Goal: Task Accomplishment & Management: Use online tool/utility

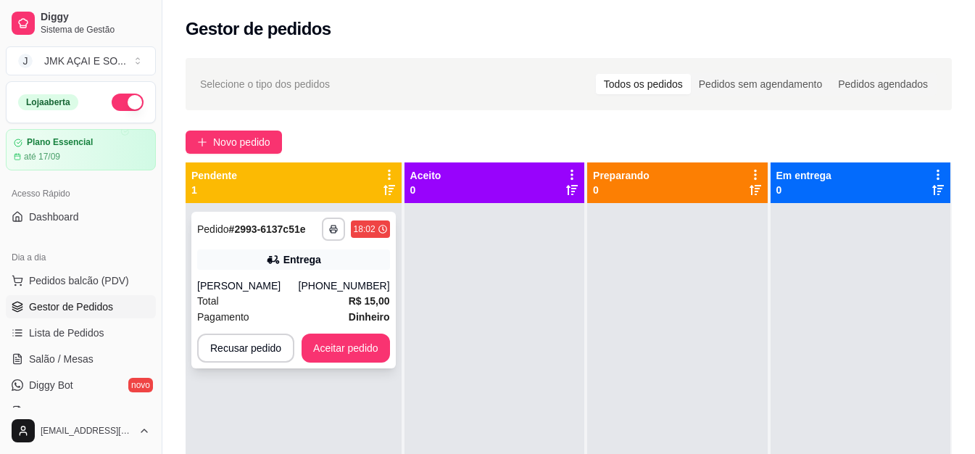
click at [344, 298] on div "Total R$ 15,00" at bounding box center [293, 301] width 193 height 16
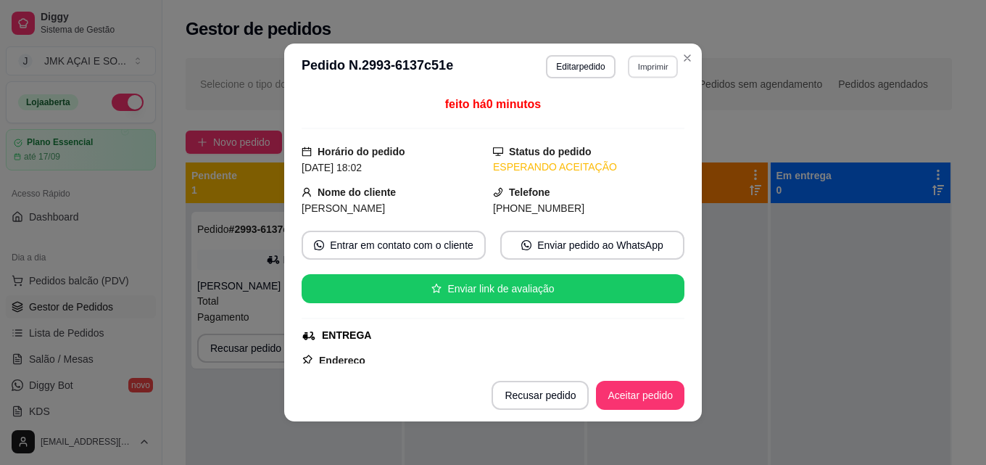
click at [628, 62] on button "Imprimir" at bounding box center [653, 66] width 50 height 22
click at [615, 115] on button "IMPRESSORA" at bounding box center [620, 117] width 101 height 22
click at [638, 392] on button "Aceitar pedido" at bounding box center [640, 395] width 88 height 29
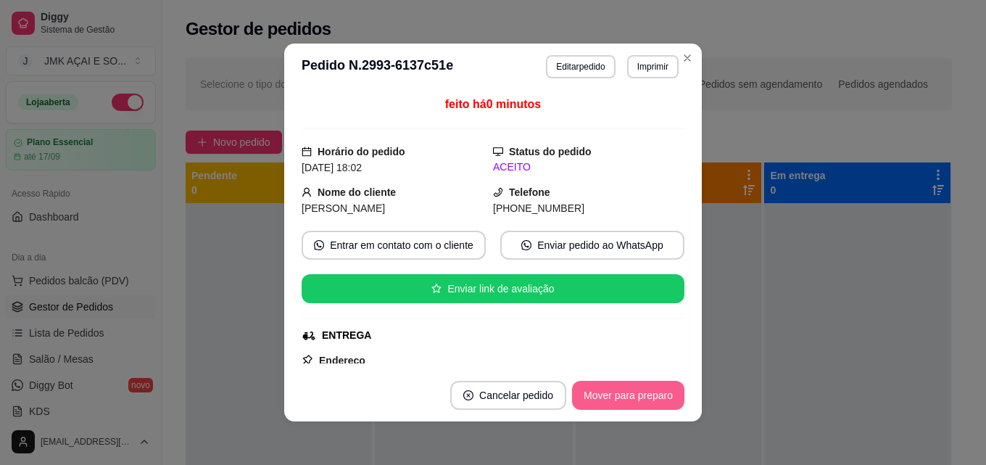
click at [638, 392] on button "Mover para preparo" at bounding box center [628, 395] width 112 height 29
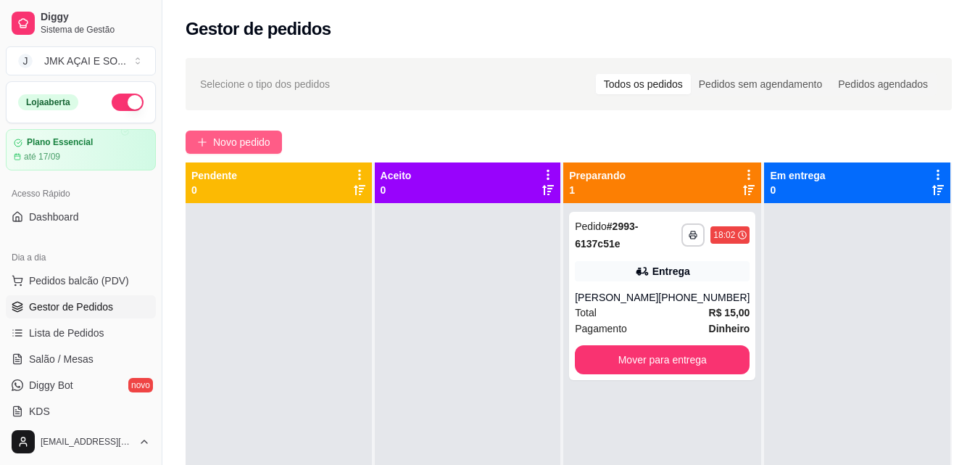
click at [243, 148] on span "Novo pedido" at bounding box center [241, 142] width 57 height 16
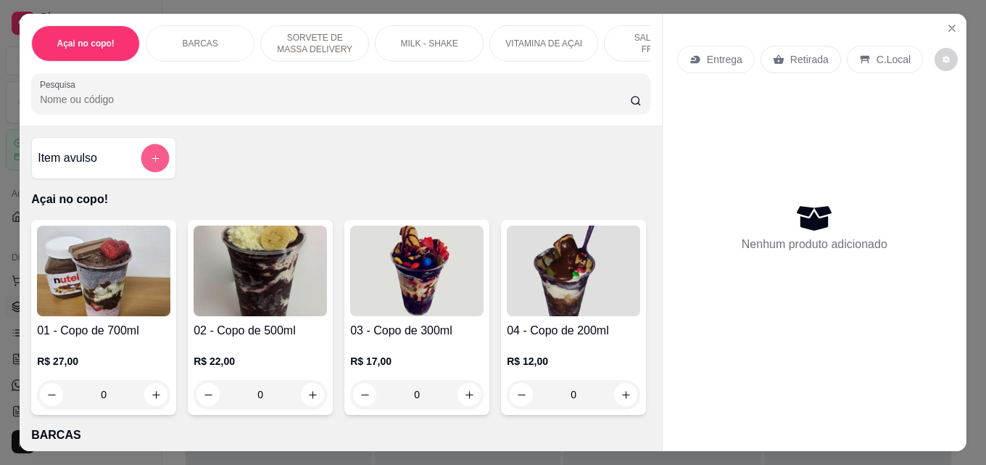
click at [159, 160] on button "add-separate-item" at bounding box center [155, 158] width 28 height 28
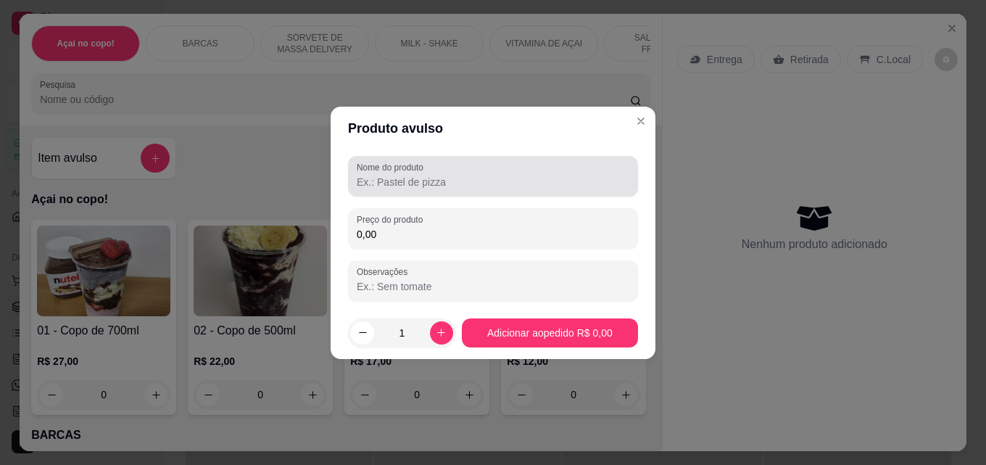
click at [547, 184] on input "Nome do produto" at bounding box center [493, 182] width 273 height 14
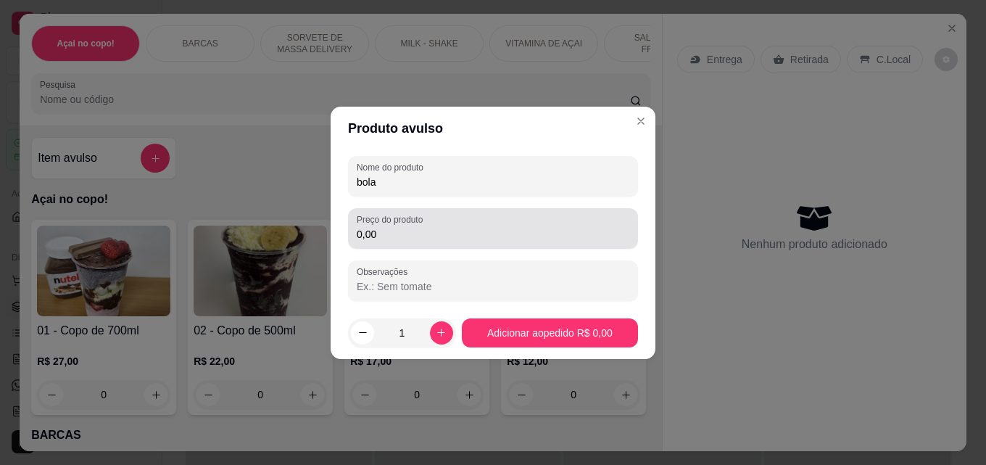
type input "bola"
click at [599, 222] on div "0,00" at bounding box center [493, 228] width 273 height 29
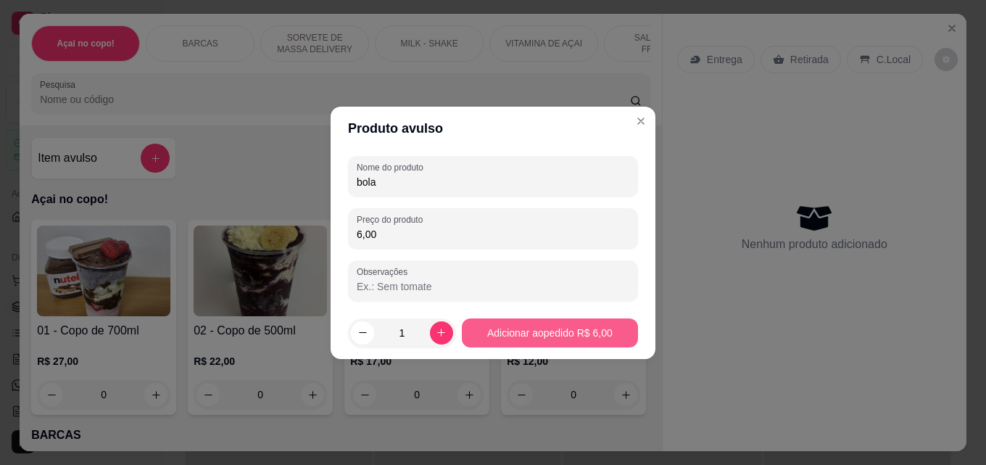
type input "6,00"
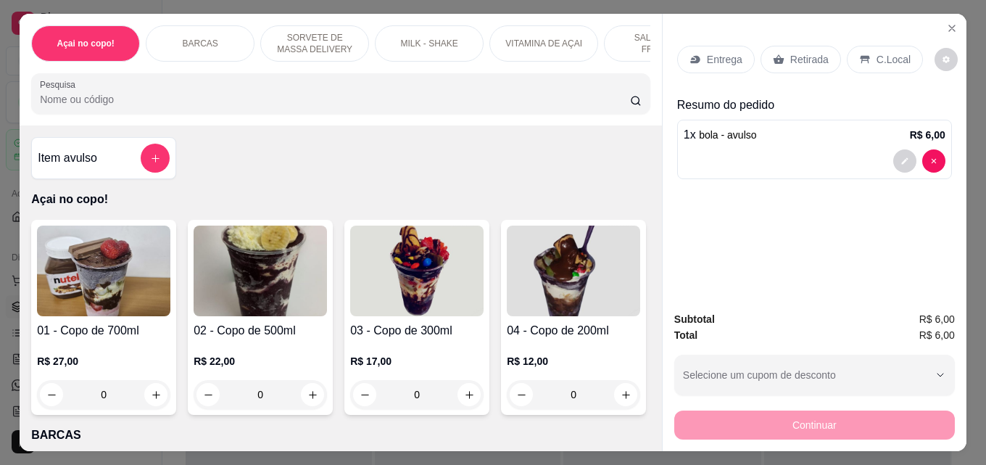
click at [808, 54] on p "Retirada" at bounding box center [809, 59] width 38 height 14
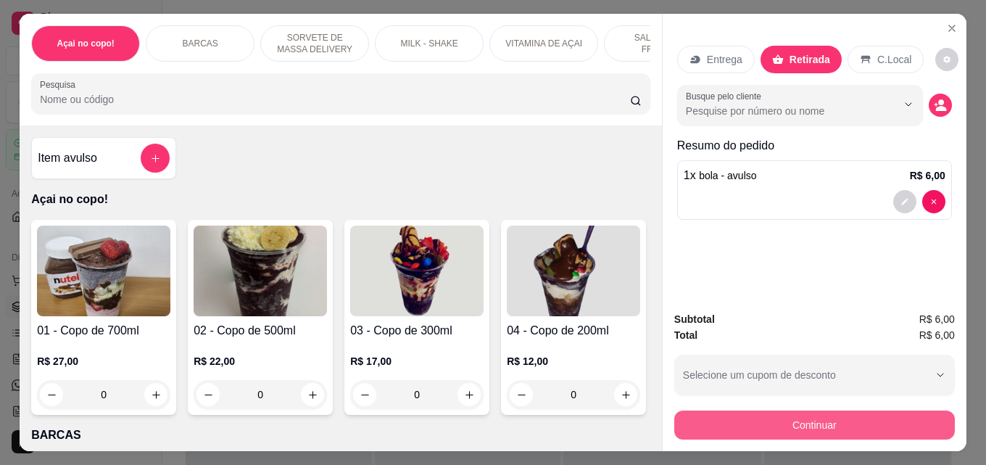
click at [833, 413] on button "Continuar" at bounding box center [814, 424] width 281 height 29
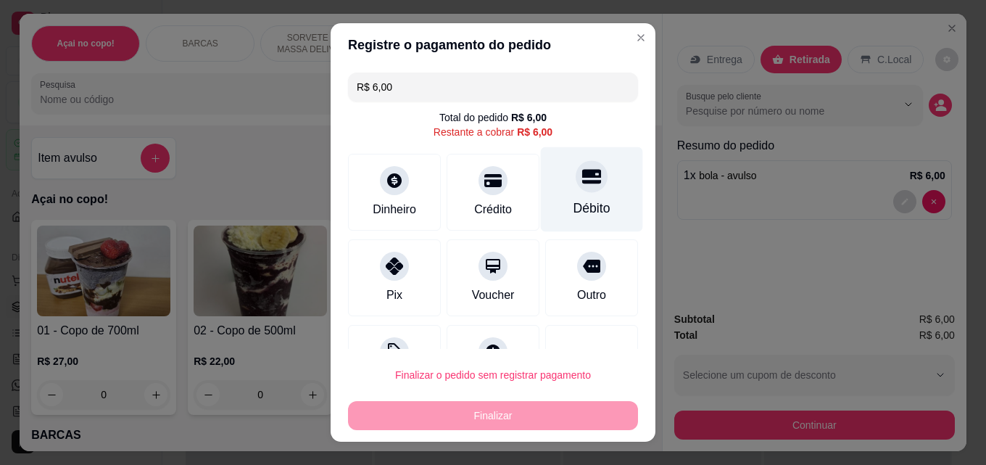
click at [576, 192] on div "Débito" at bounding box center [592, 189] width 102 height 85
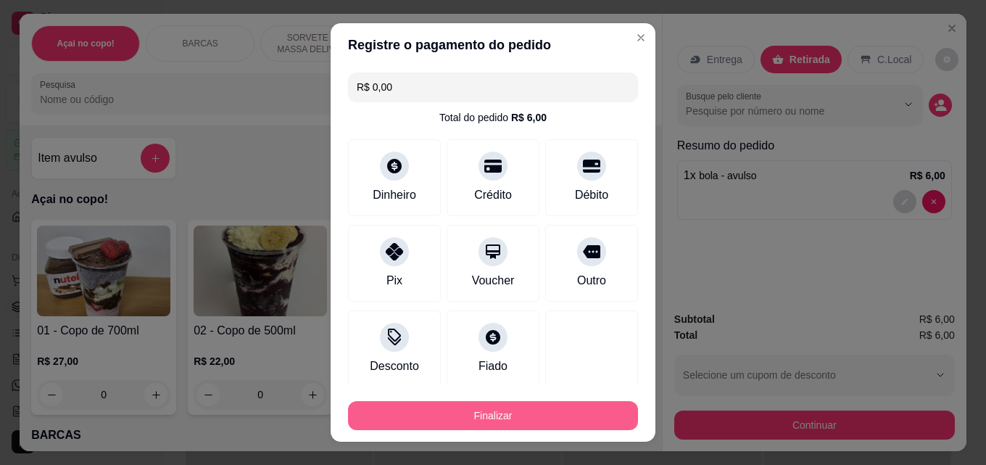
click at [523, 417] on button "Finalizar" at bounding box center [493, 415] width 290 height 29
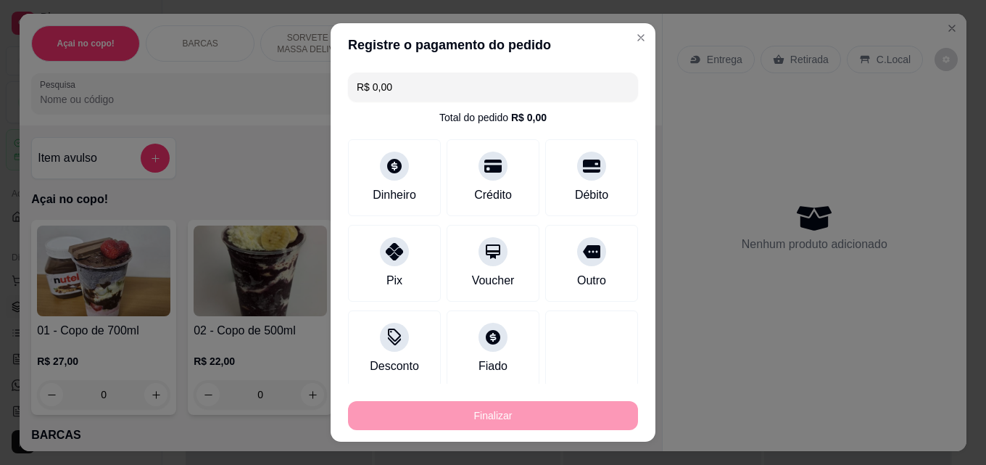
type input "-R$ 6,00"
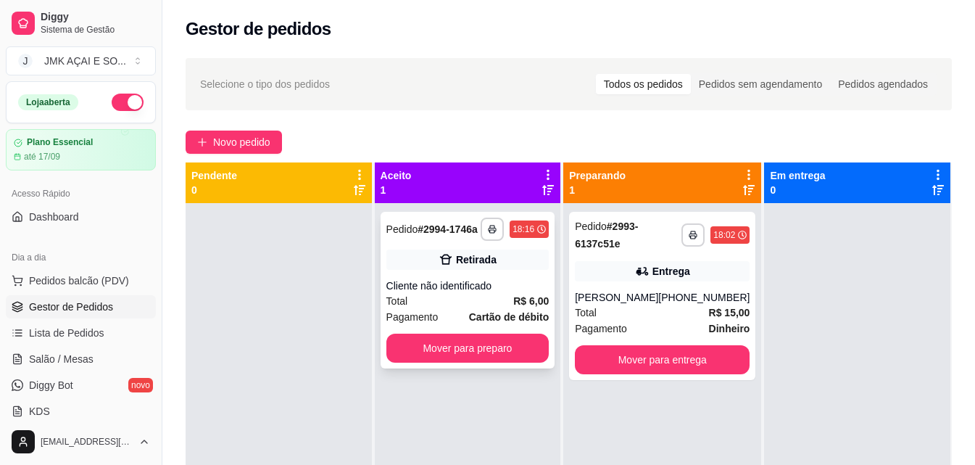
click at [480, 331] on div "**********" at bounding box center [468, 290] width 175 height 157
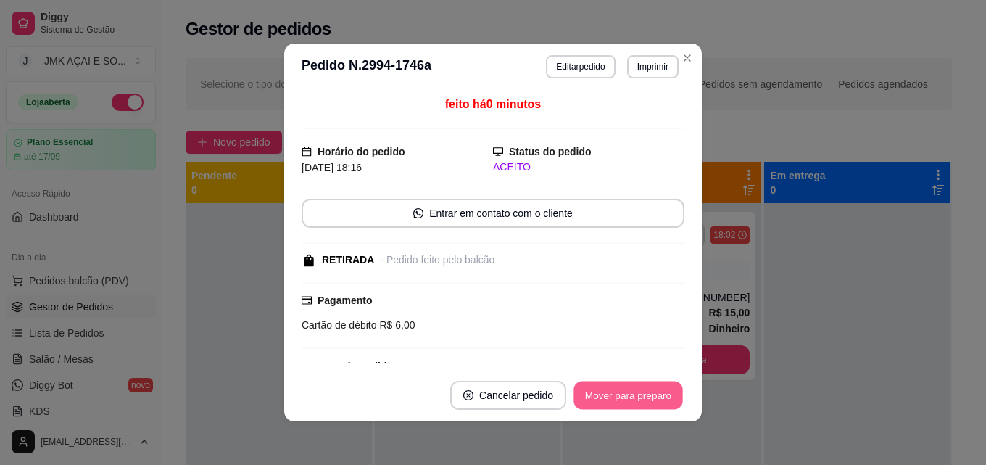
click at [623, 395] on button "Mover para preparo" at bounding box center [627, 395] width 109 height 28
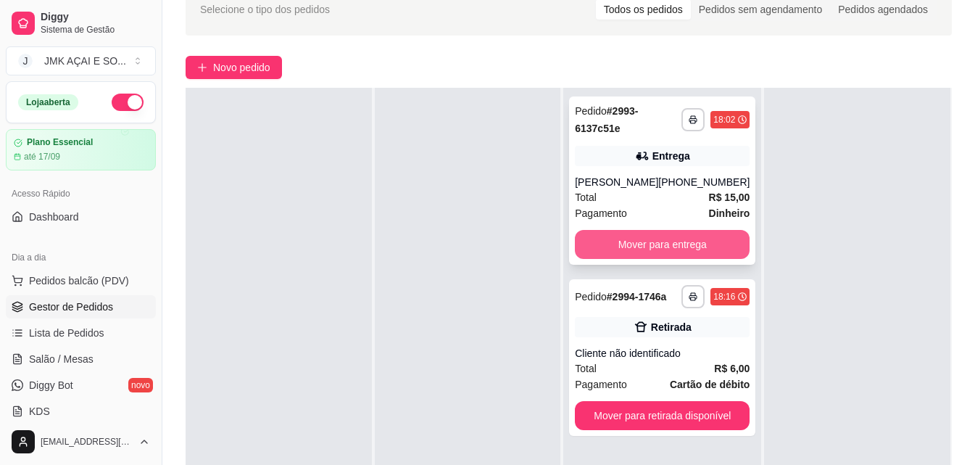
scroll to position [145, 0]
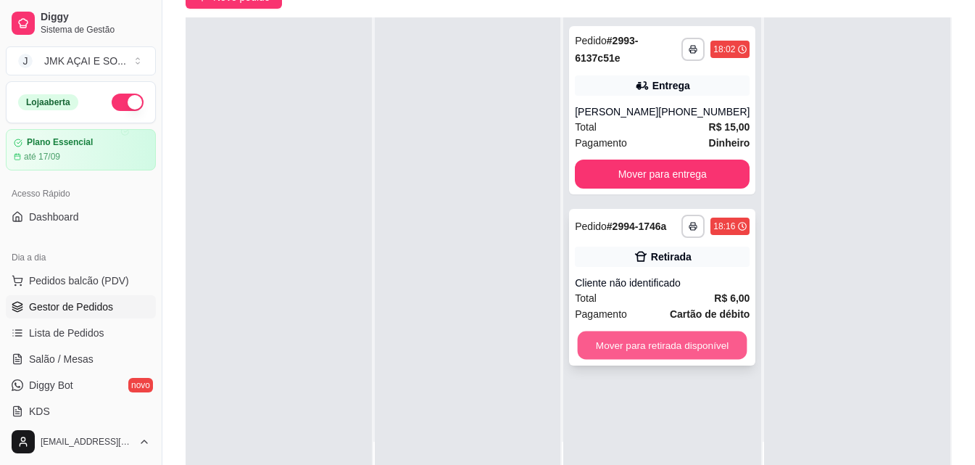
click at [685, 338] on button "Mover para retirada disponível" at bounding box center [663, 345] width 170 height 28
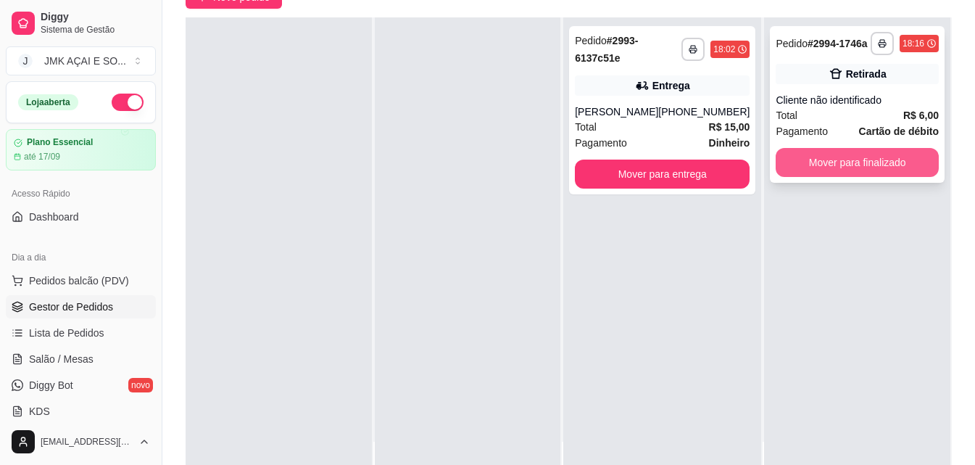
click at [789, 157] on button "Mover para finalizado" at bounding box center [857, 162] width 163 height 29
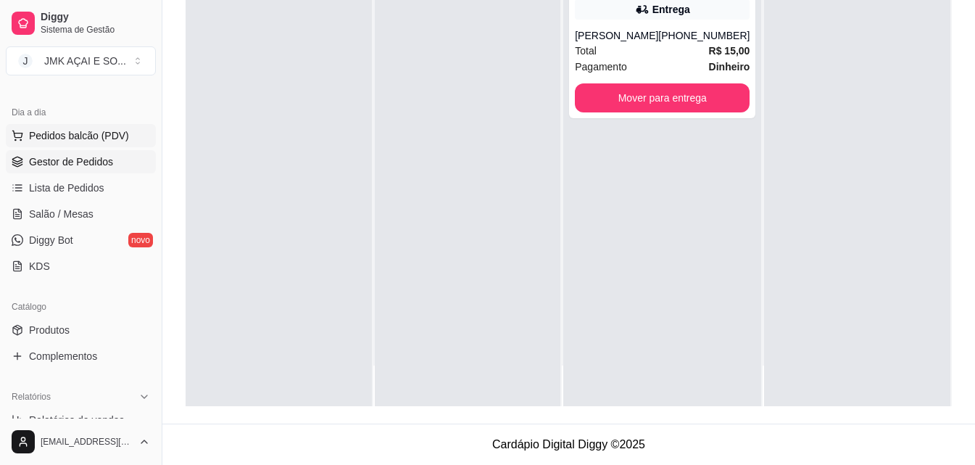
scroll to position [290, 0]
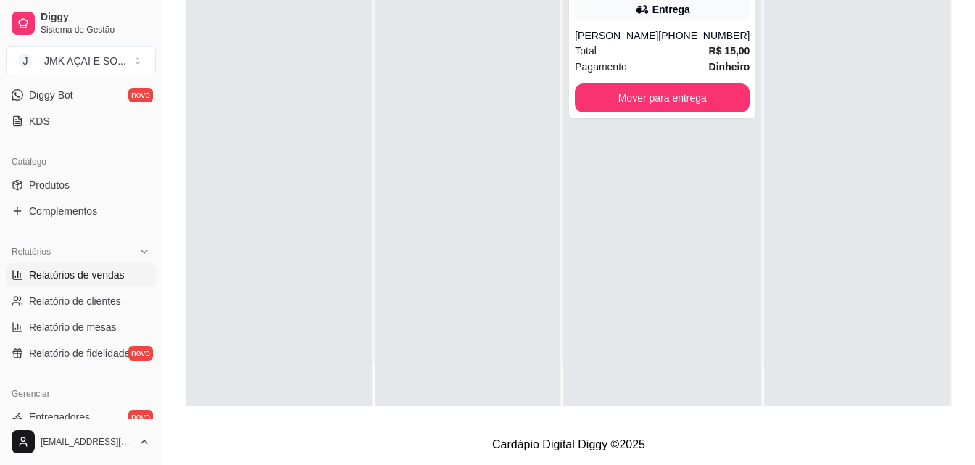
click at [78, 273] on span "Relatórios de vendas" at bounding box center [77, 274] width 96 height 14
select select "ALL"
select select "0"
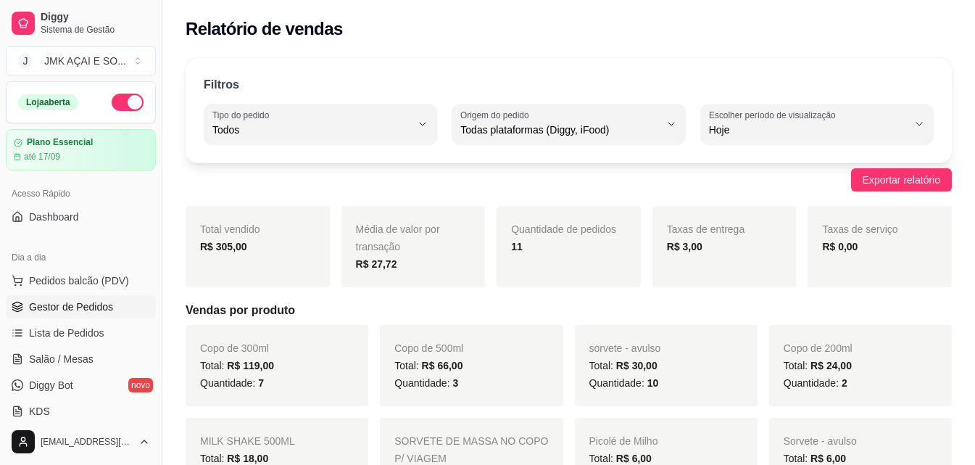
click at [104, 307] on span "Gestor de Pedidos" at bounding box center [71, 306] width 84 height 14
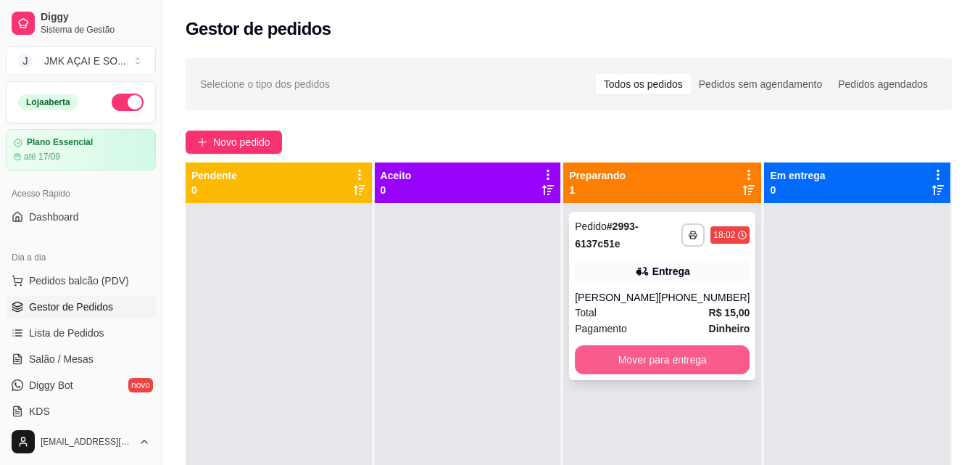
click at [705, 361] on button "Mover para entrega" at bounding box center [662, 359] width 175 height 29
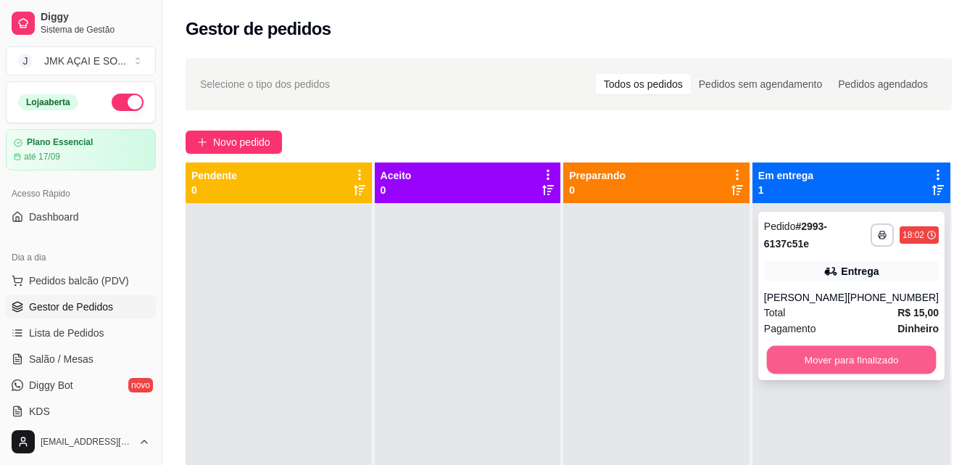
click at [813, 348] on button "Mover para finalizado" at bounding box center [851, 360] width 170 height 28
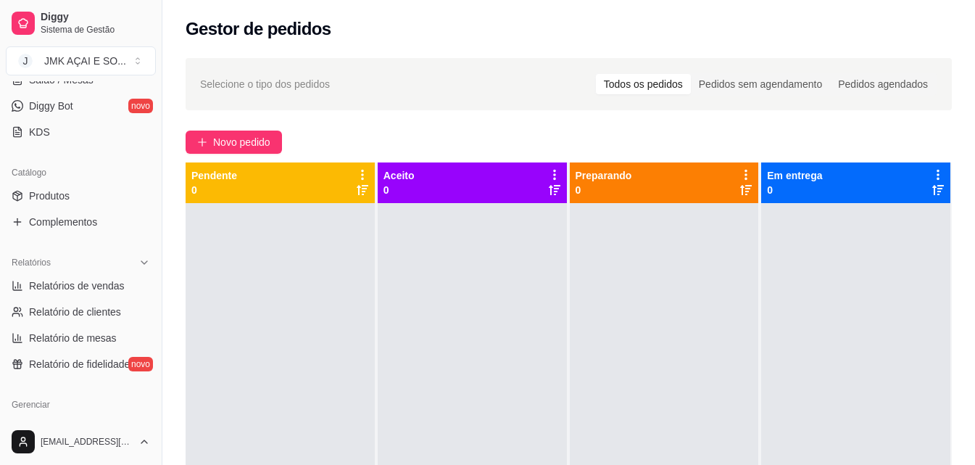
scroll to position [290, 0]
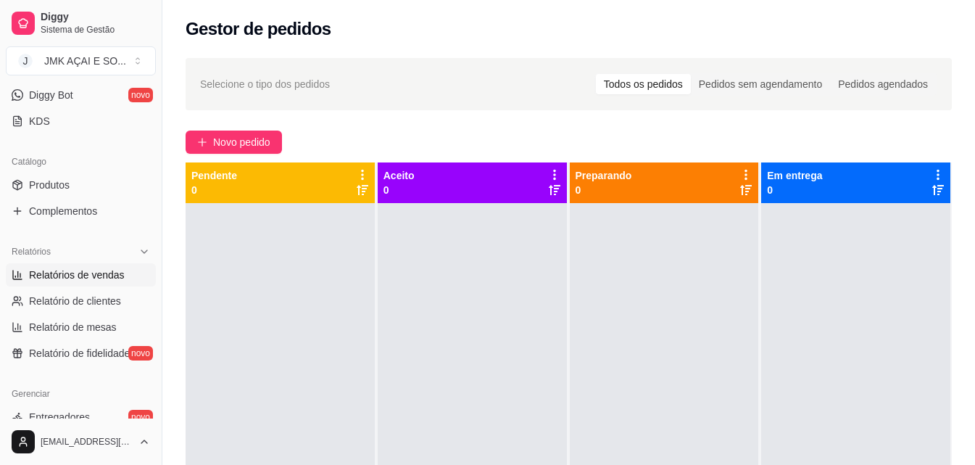
click at [62, 278] on span "Relatórios de vendas" at bounding box center [77, 274] width 96 height 14
select select "ALL"
select select "0"
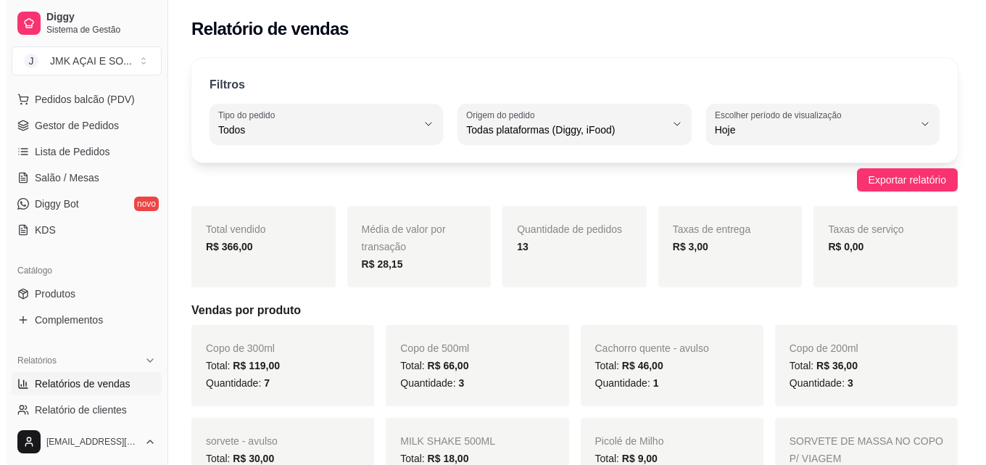
scroll to position [72, 0]
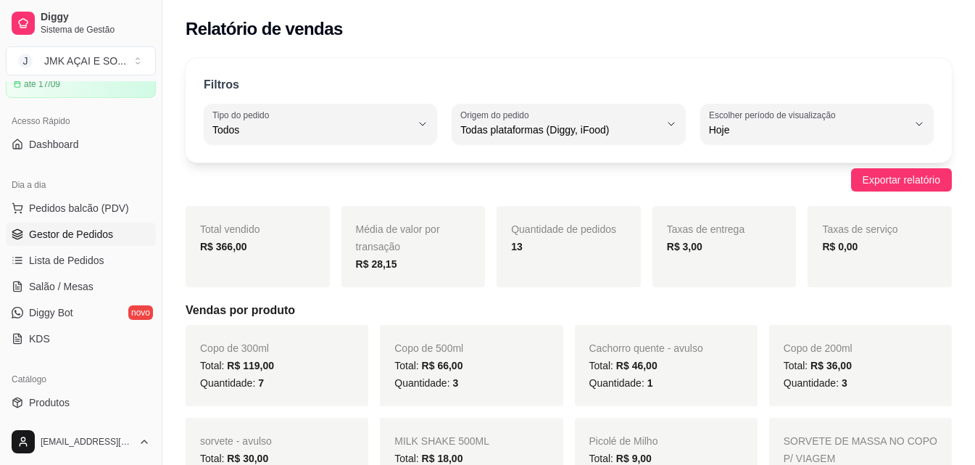
click at [99, 230] on span "Gestor de Pedidos" at bounding box center [71, 234] width 84 height 14
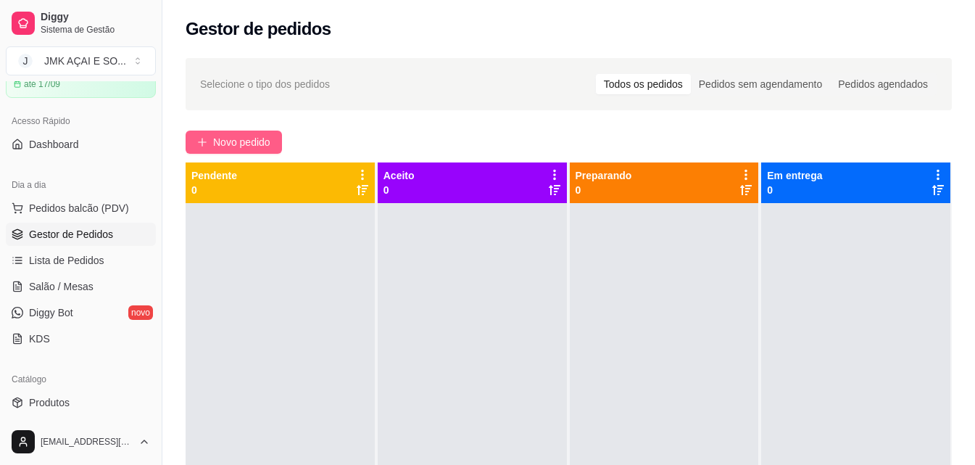
click at [259, 142] on span "Novo pedido" at bounding box center [241, 142] width 57 height 16
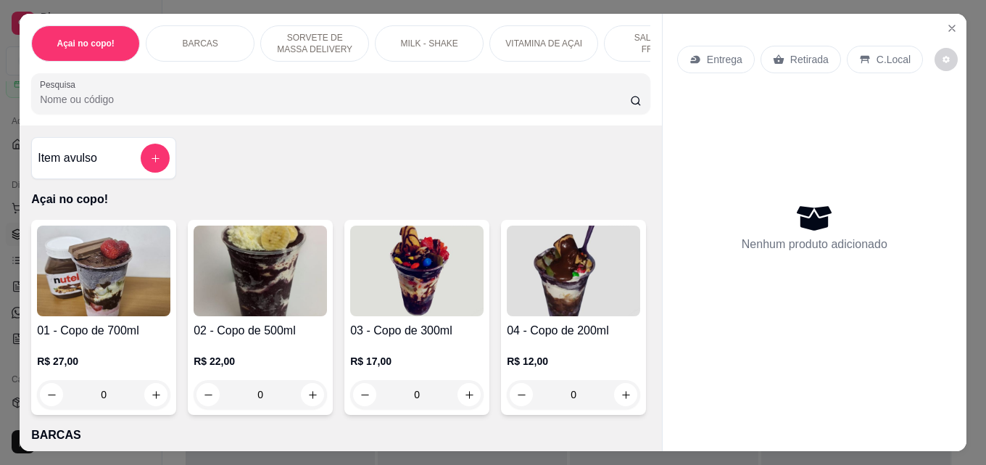
select select "ALL"
select select "0"
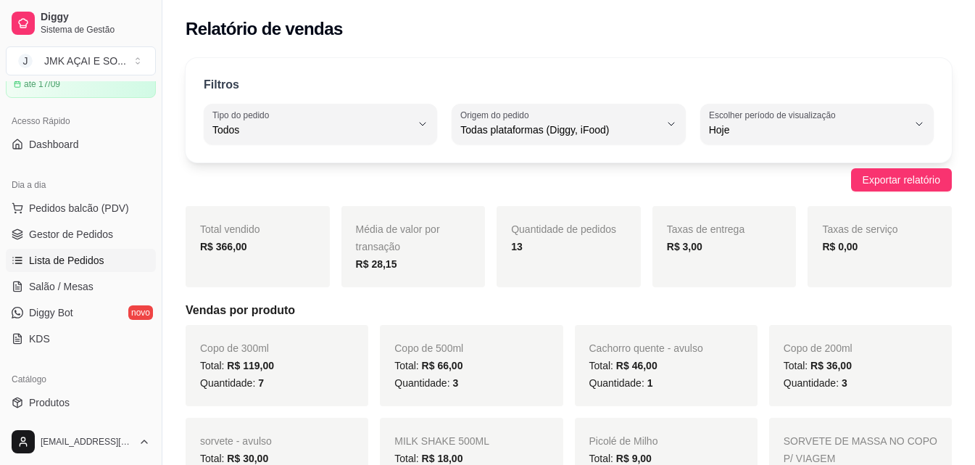
click at [91, 255] on span "Lista de Pedidos" at bounding box center [66, 260] width 75 height 14
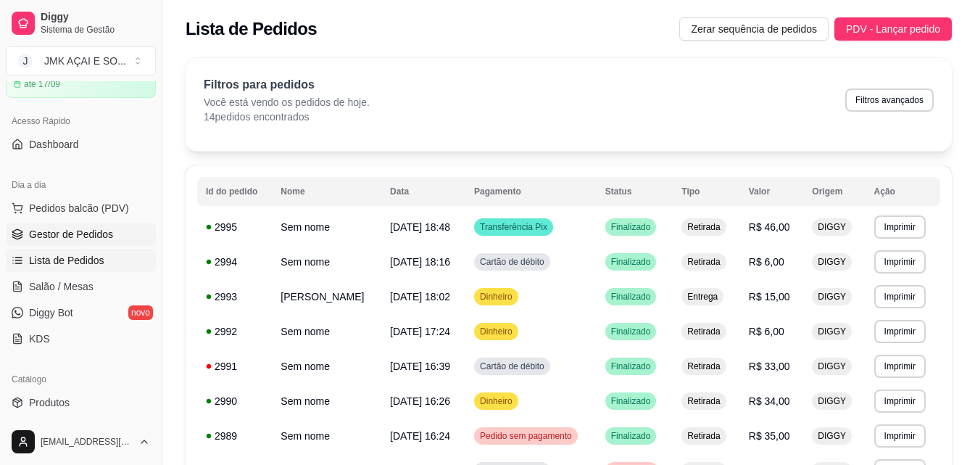
click at [88, 241] on span "Gestor de Pedidos" at bounding box center [71, 234] width 84 height 14
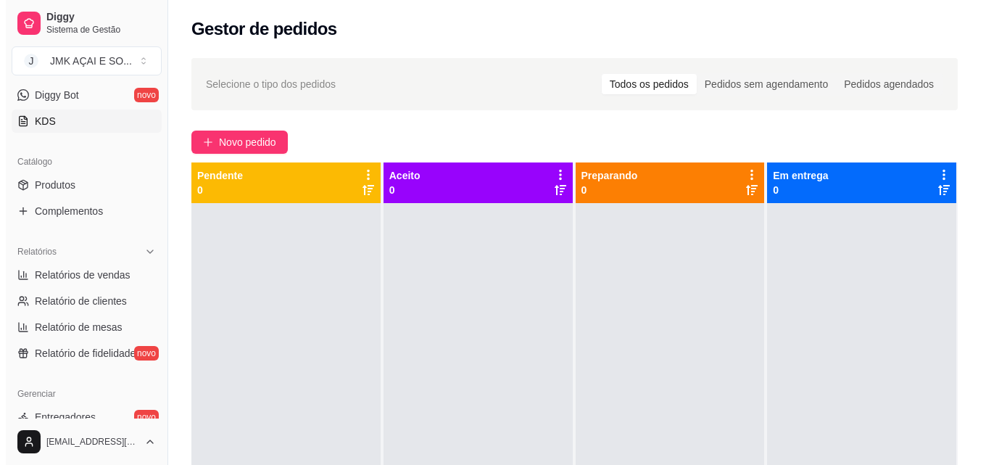
scroll to position [72, 0]
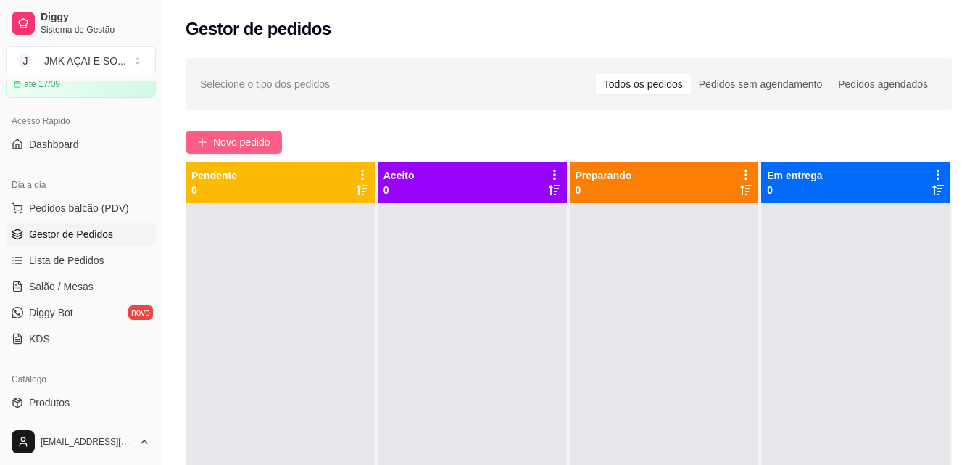
click at [221, 133] on button "Novo pedido" at bounding box center [234, 141] width 96 height 23
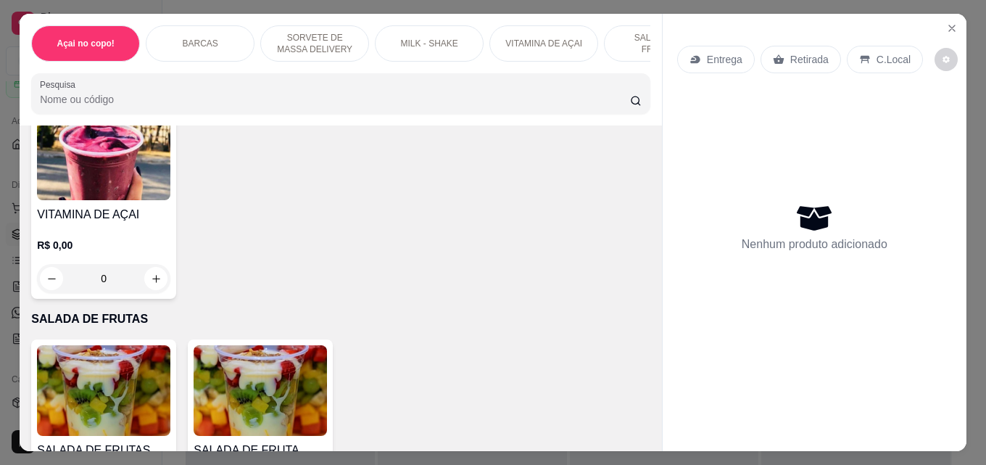
scroll to position [1015, 0]
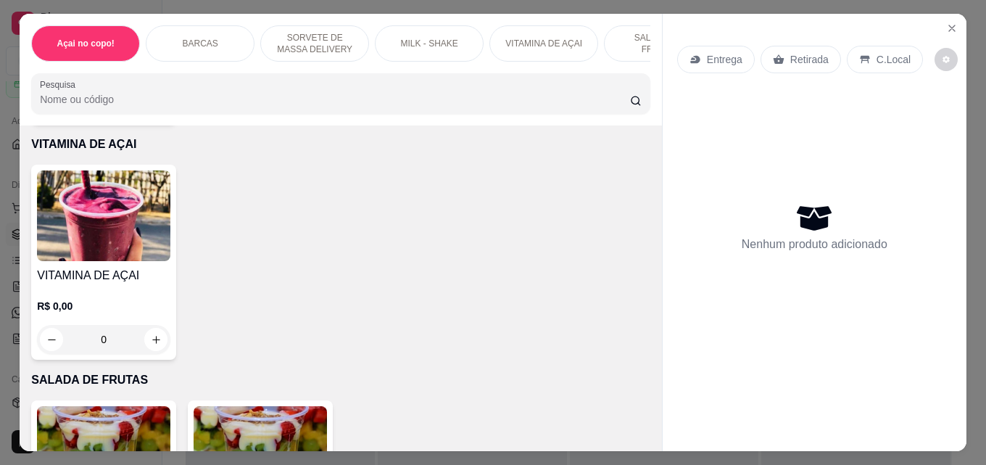
click at [144, 118] on div "0" at bounding box center [103, 103] width 133 height 29
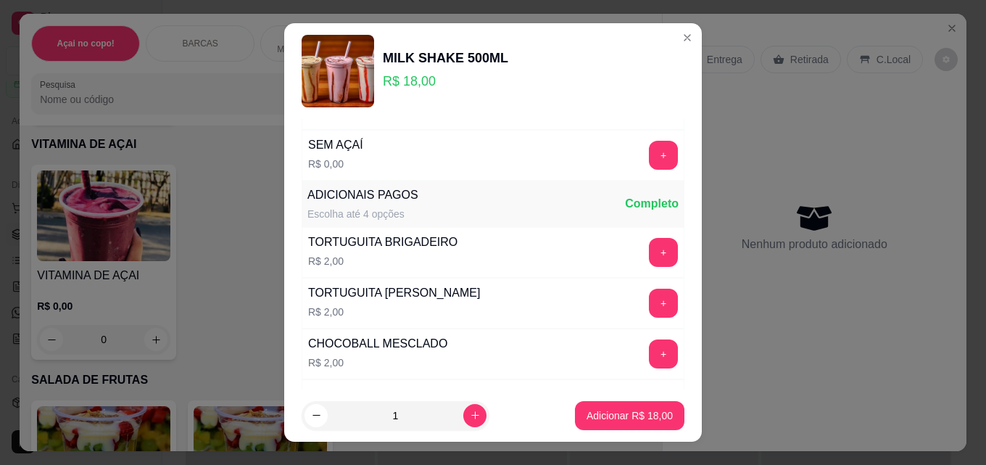
scroll to position [1377, 0]
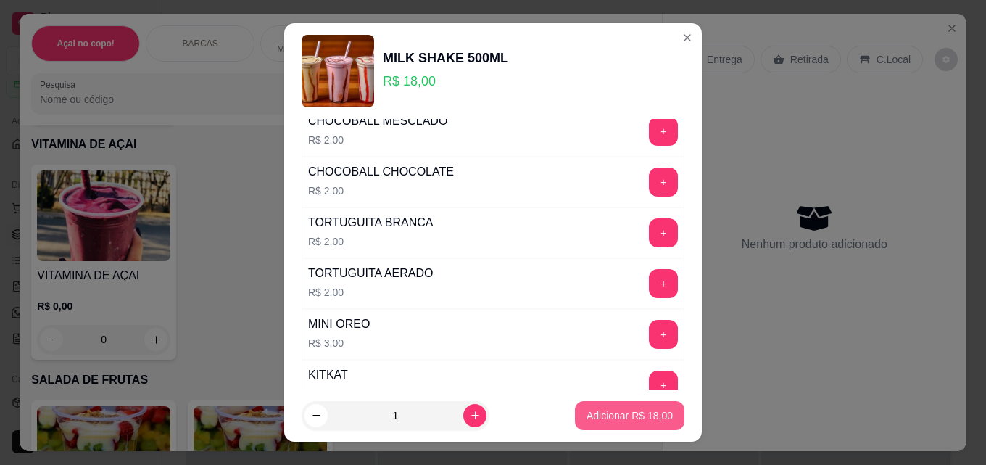
click at [626, 409] on p "Adicionar R$ 18,00" at bounding box center [629, 415] width 86 height 14
type input "1"
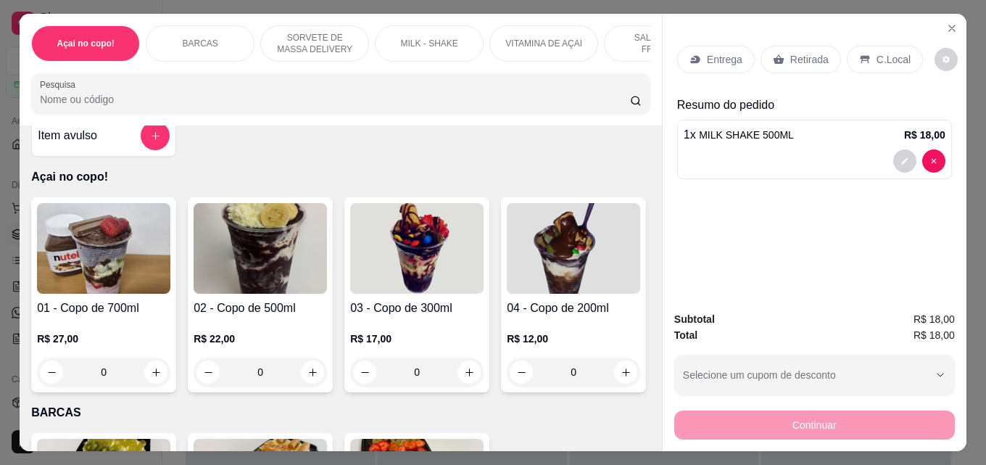
scroll to position [0, 0]
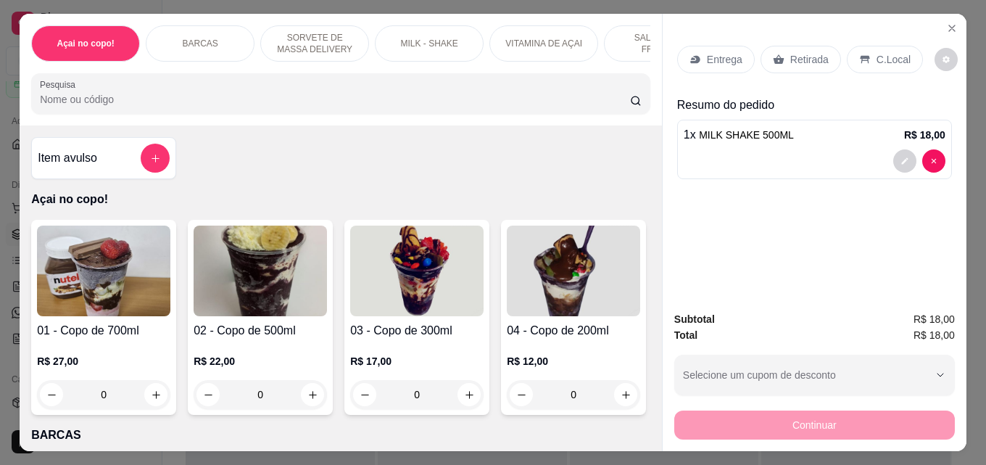
click at [120, 173] on div "Item avulso" at bounding box center [104, 158] width 132 height 29
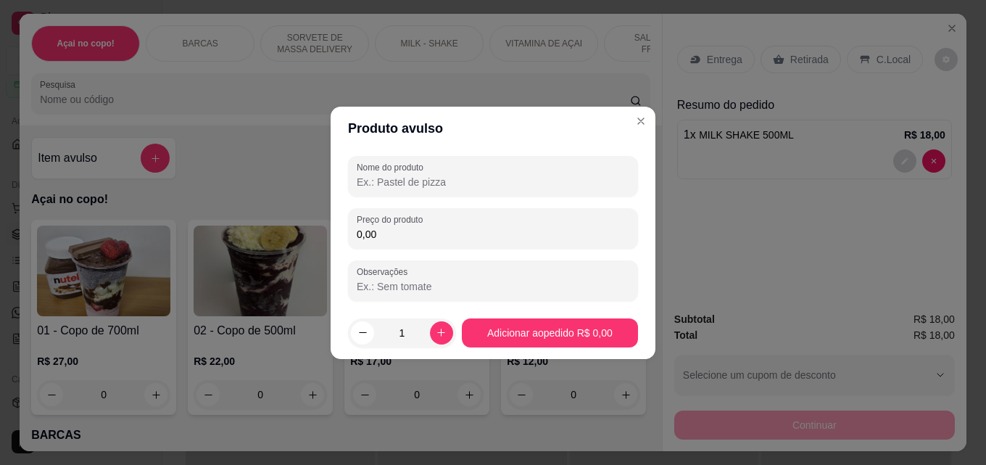
click at [444, 182] on input "Nome do produto" at bounding box center [493, 182] width 273 height 14
type input "sorvete"
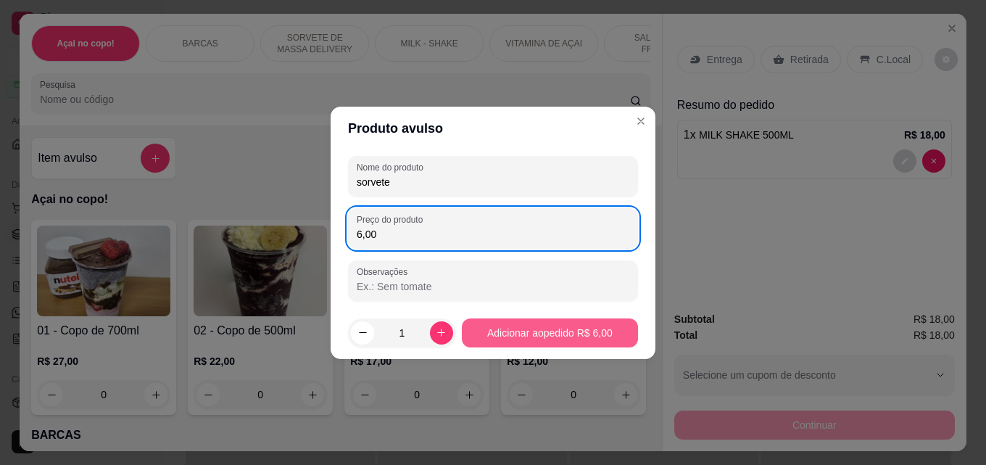
type input "6,00"
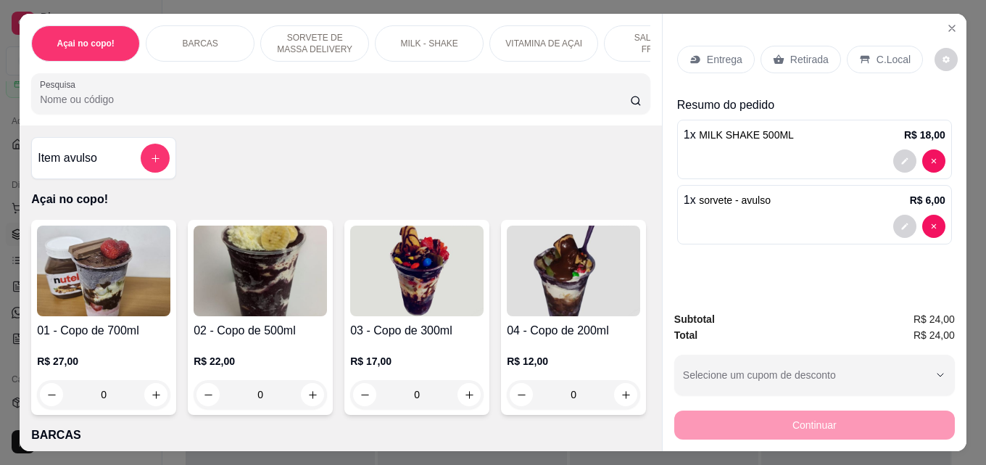
click at [38, 173] on div "Item avulso" at bounding box center [104, 158] width 132 height 29
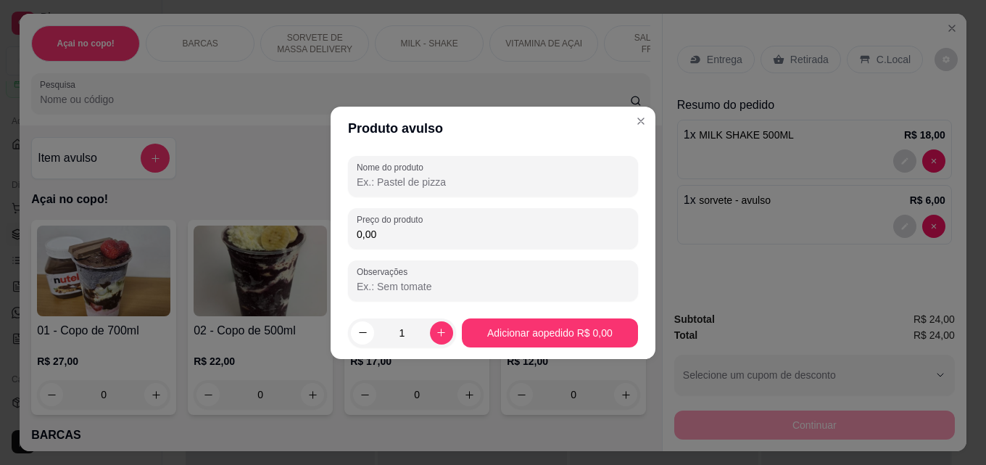
click at [487, 175] on input "Nome do produto" at bounding box center [493, 182] width 273 height 14
type input "cachorro simples"
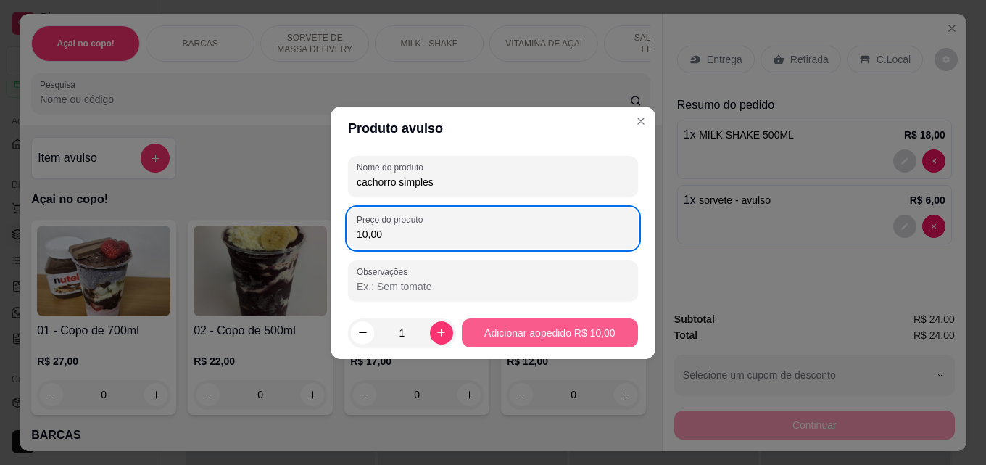
type input "10,00"
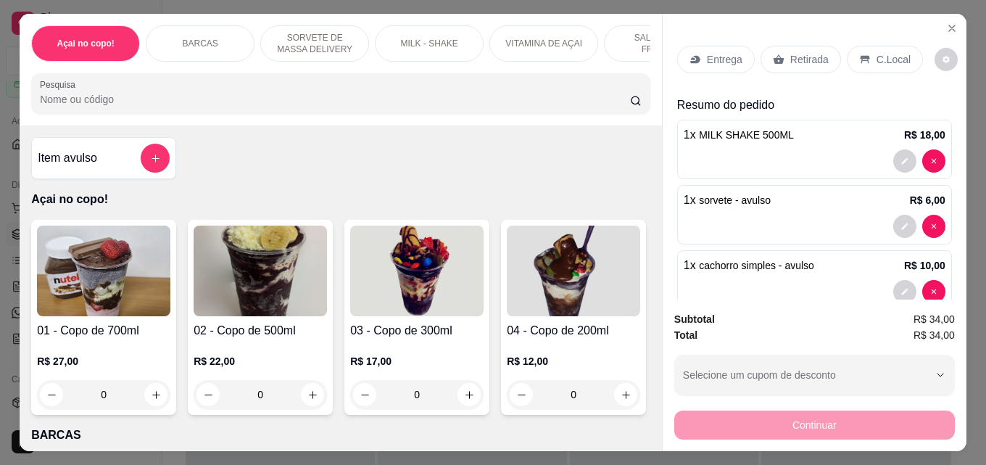
click at [860, 56] on icon at bounding box center [864, 60] width 9 height 8
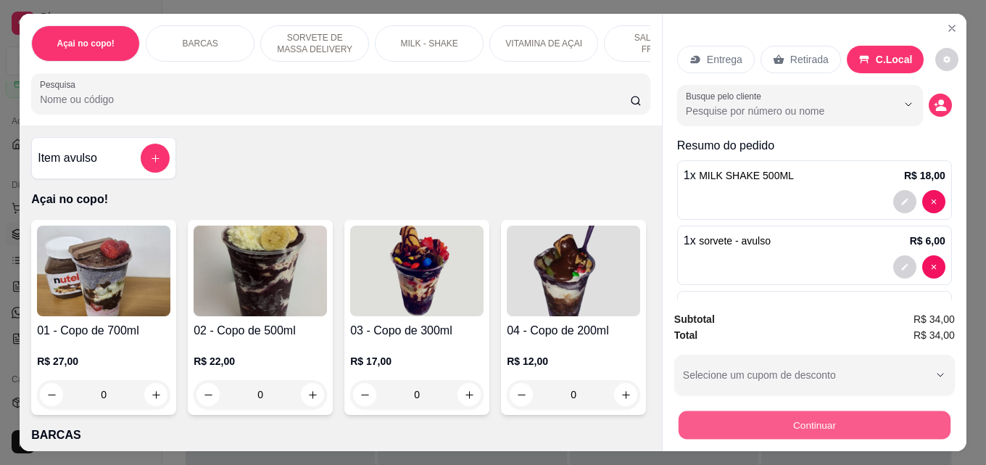
click at [763, 412] on button "Continuar" at bounding box center [814, 424] width 272 height 28
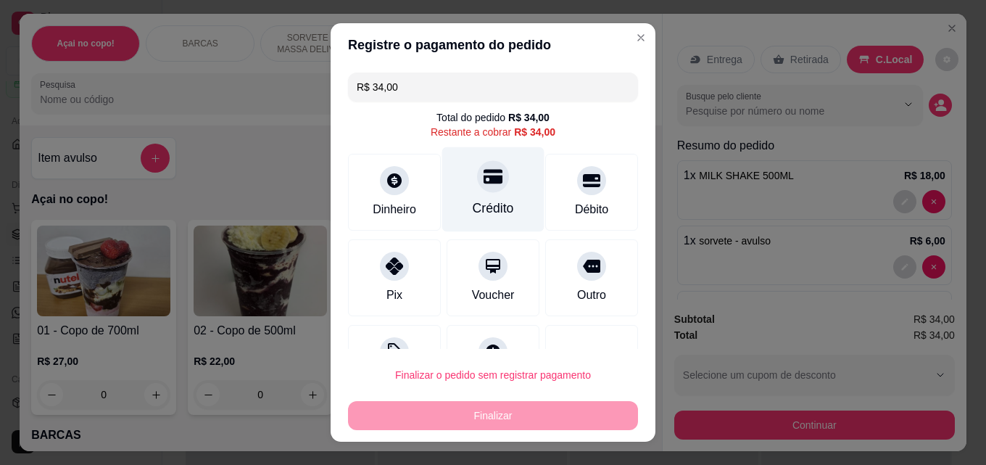
scroll to position [59, 0]
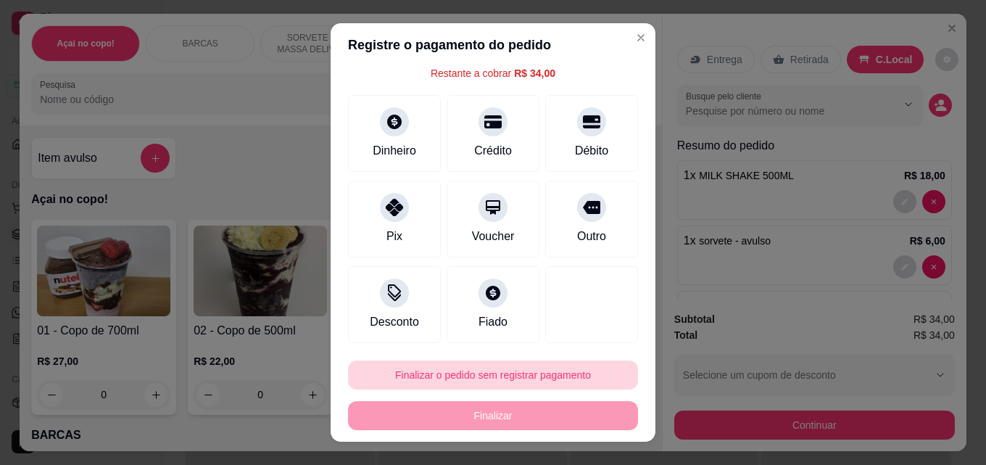
click at [514, 369] on button "Finalizar o pedido sem registrar pagamento" at bounding box center [493, 374] width 290 height 29
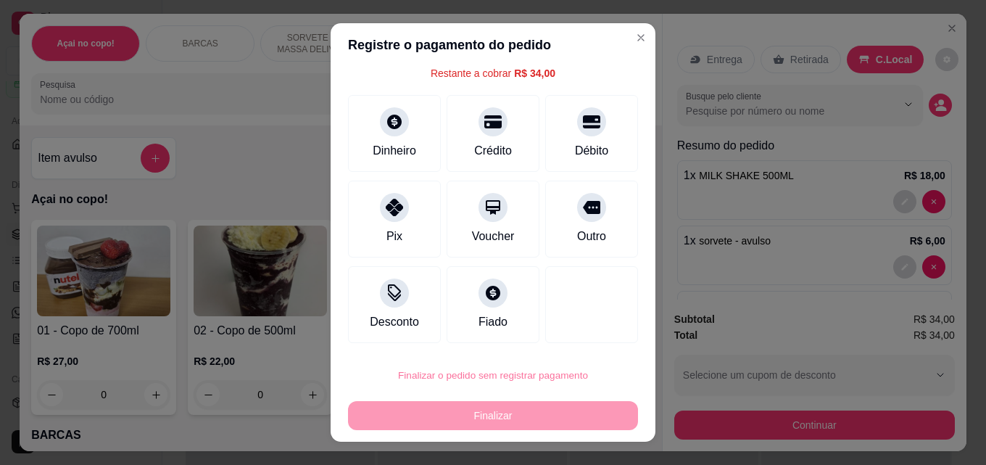
click at [578, 329] on button "Confirmar" at bounding box center [576, 334] width 54 height 22
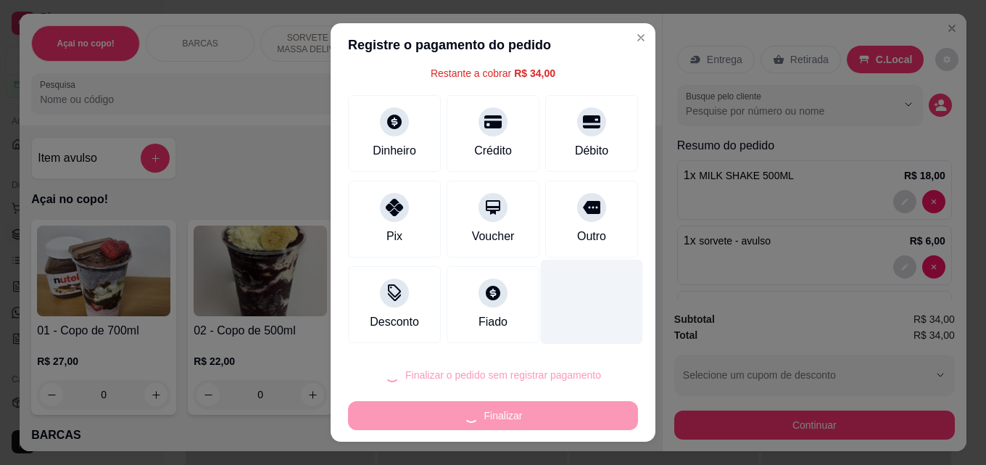
type input "0"
type input "R$ 0,00"
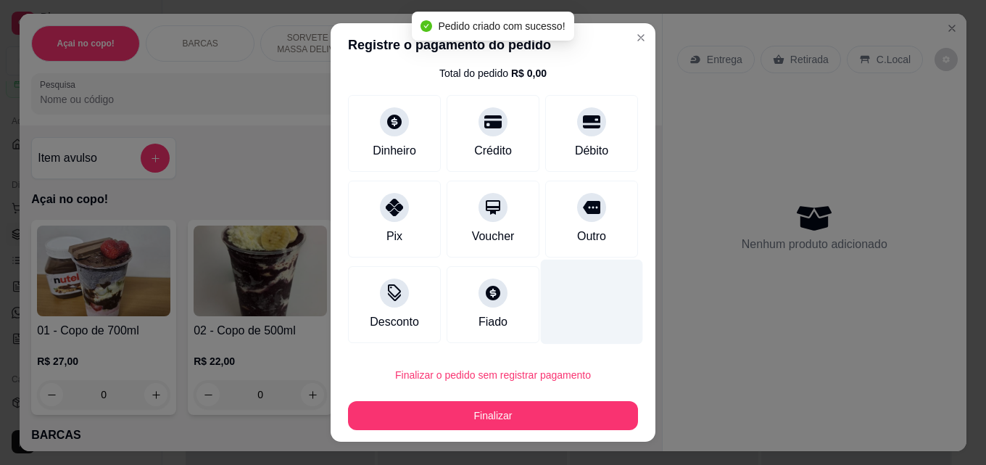
scroll to position [44, 0]
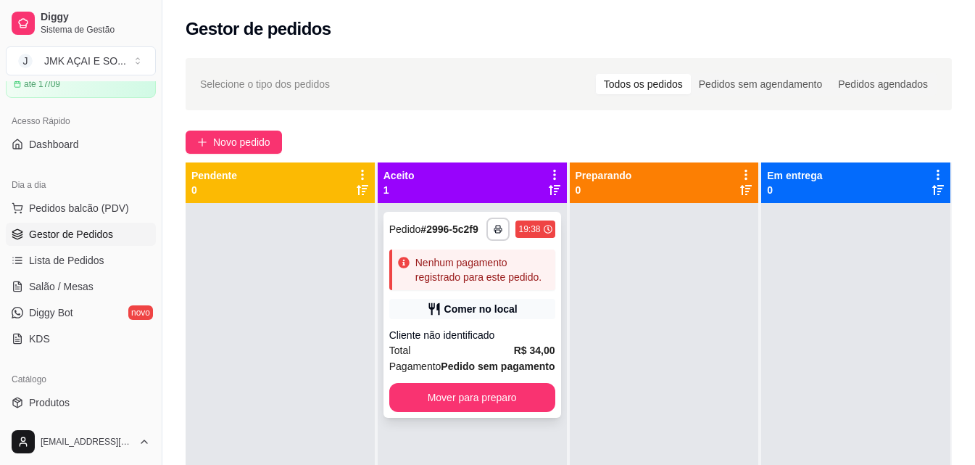
click at [544, 317] on div "Comer no local" at bounding box center [472, 309] width 166 height 20
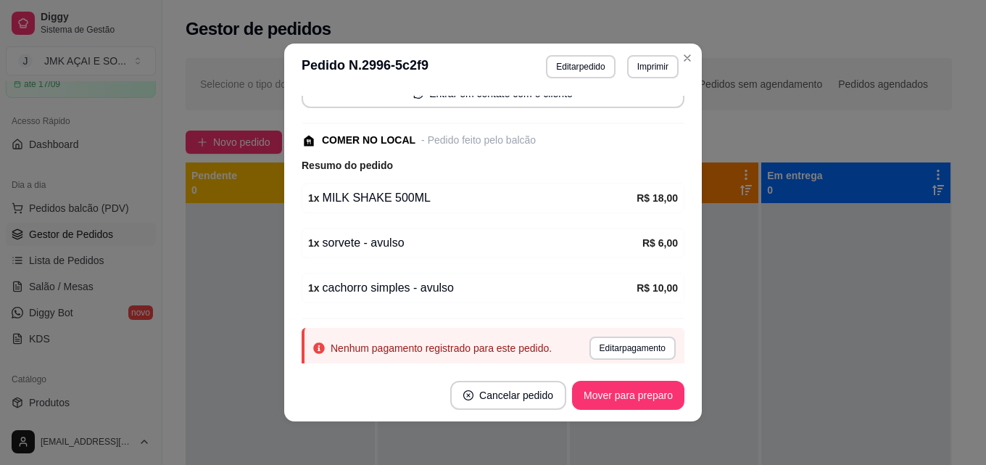
scroll to position [145, 0]
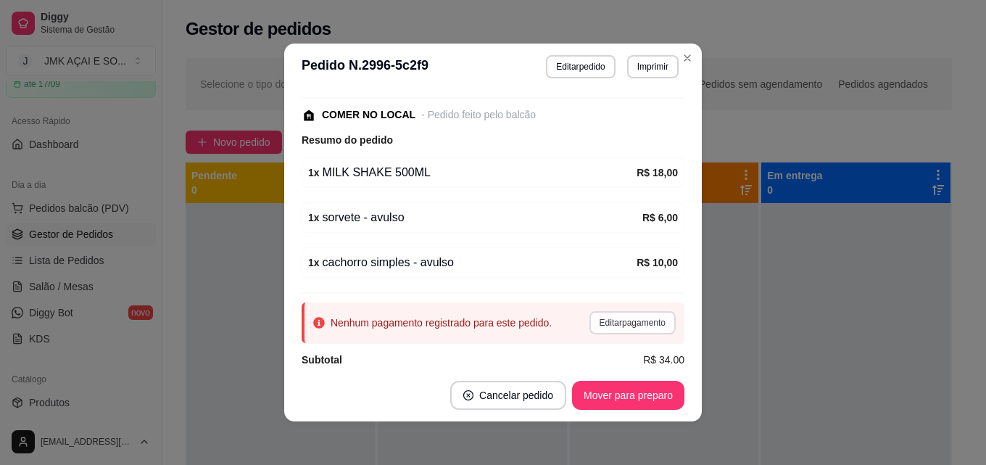
click at [593, 315] on button "Editar pagamento" at bounding box center [632, 322] width 86 height 23
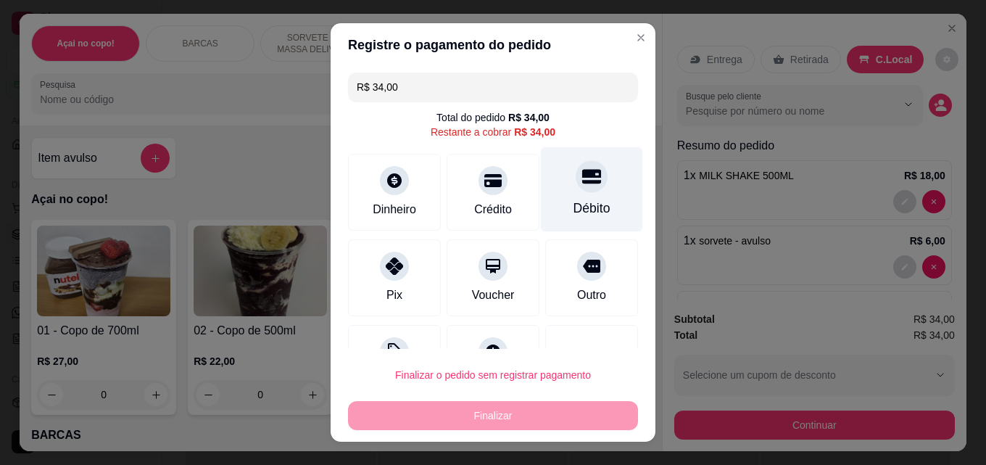
click at [576, 186] on div at bounding box center [592, 176] width 32 height 32
type input "R$ 0,00"
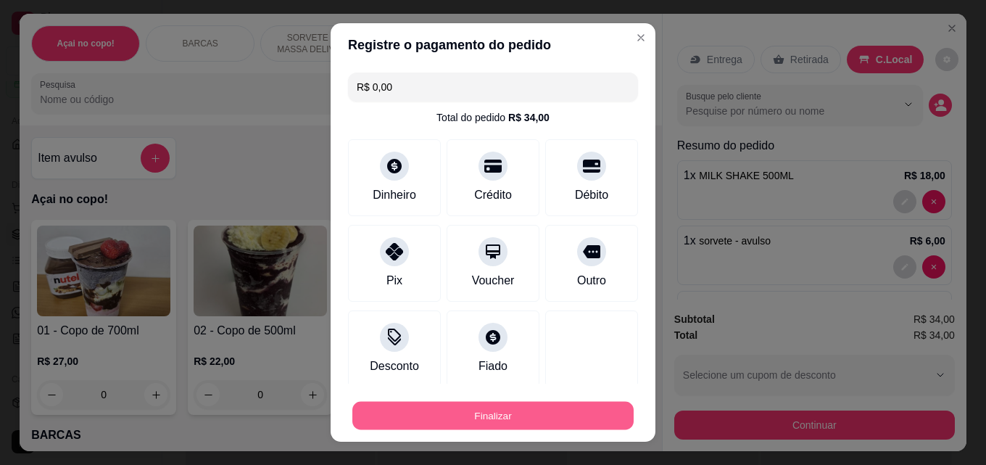
click at [504, 401] on div "Finalizar" at bounding box center [493, 415] width 290 height 29
click at [502, 401] on button "Finalizar" at bounding box center [493, 415] width 290 height 29
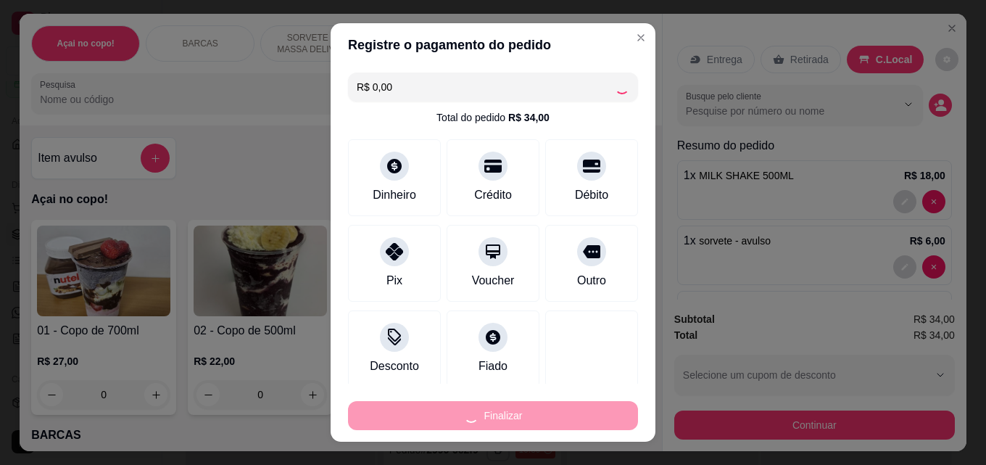
type input "0"
type input "-R$ 34,00"
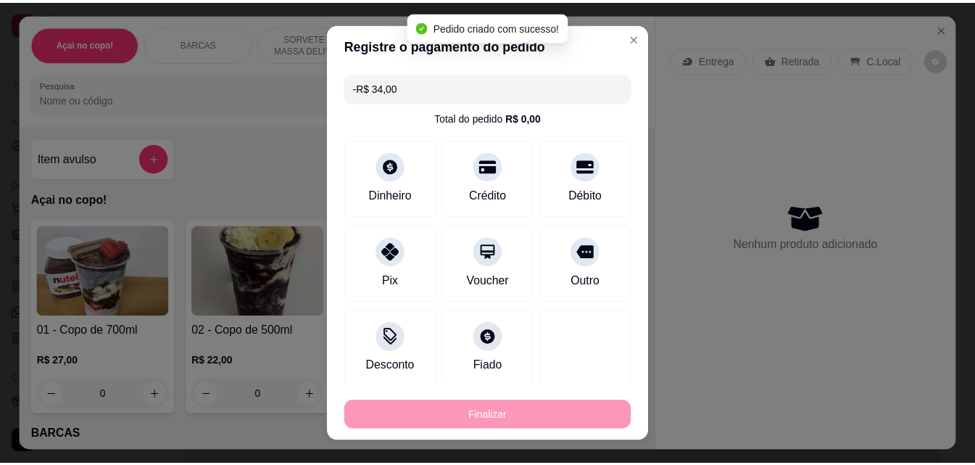
scroll to position [177, 0]
